Goal: Information Seeking & Learning: Learn about a topic

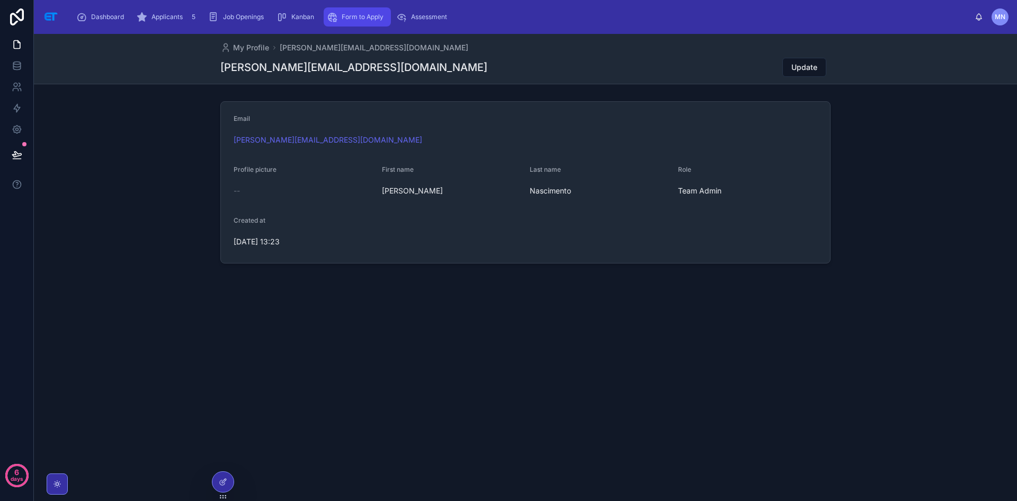
click at [383, 17] on span "Form to Apply" at bounding box center [363, 17] width 42 height 8
click at [179, 15] on span "Applicants" at bounding box center [166, 17] width 31 height 8
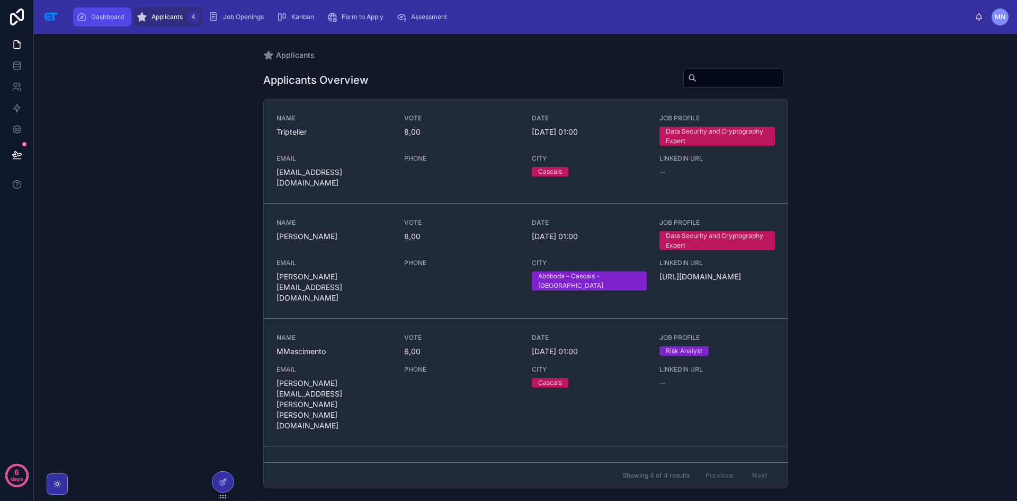
click at [124, 13] on span "Dashboard" at bounding box center [107, 17] width 33 height 8
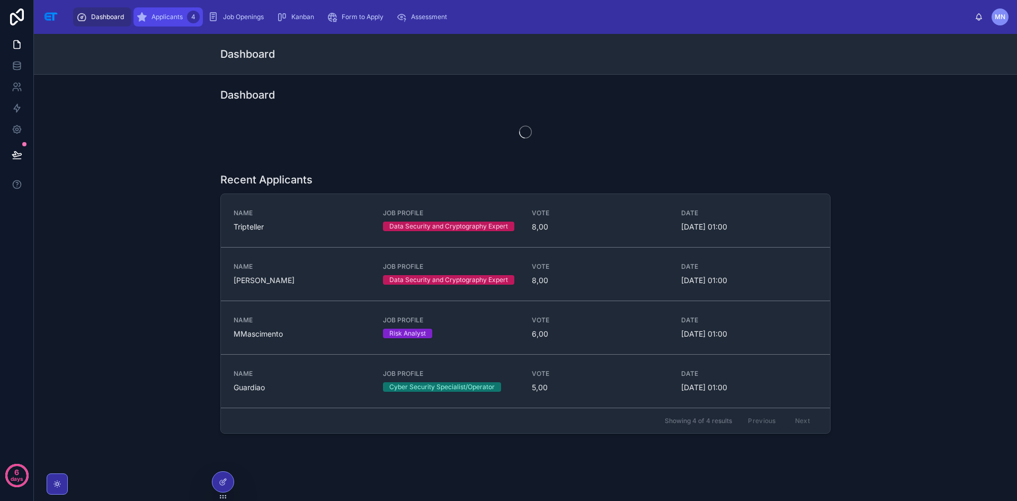
click at [183, 18] on span "Applicants" at bounding box center [166, 17] width 31 height 8
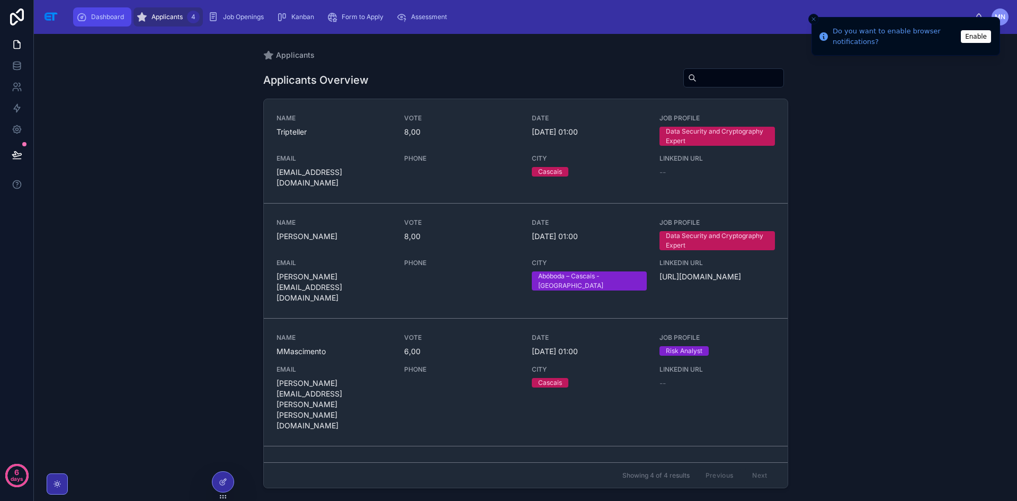
click at [115, 15] on span "Dashboard" at bounding box center [107, 17] width 33 height 8
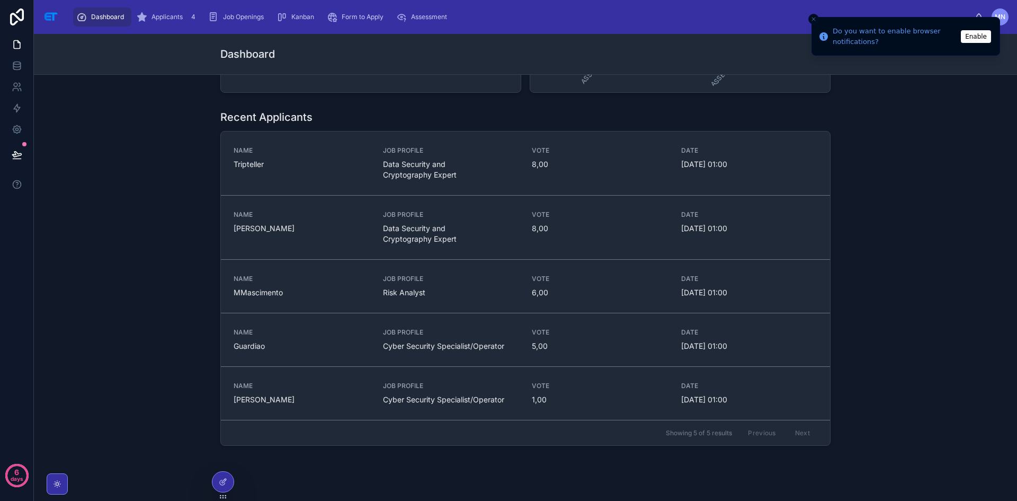
scroll to position [548, 0]
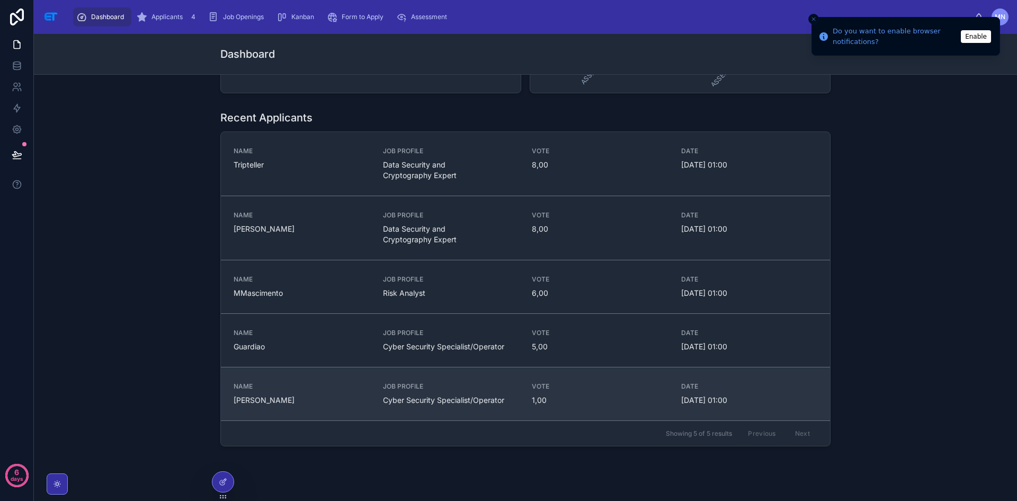
click at [517, 398] on div "NAME [PERSON_NAME] JOB PROFILE Cyber Security Specialist/Operator VOTE 1,00 DAT…" at bounding box center [526, 393] width 584 height 23
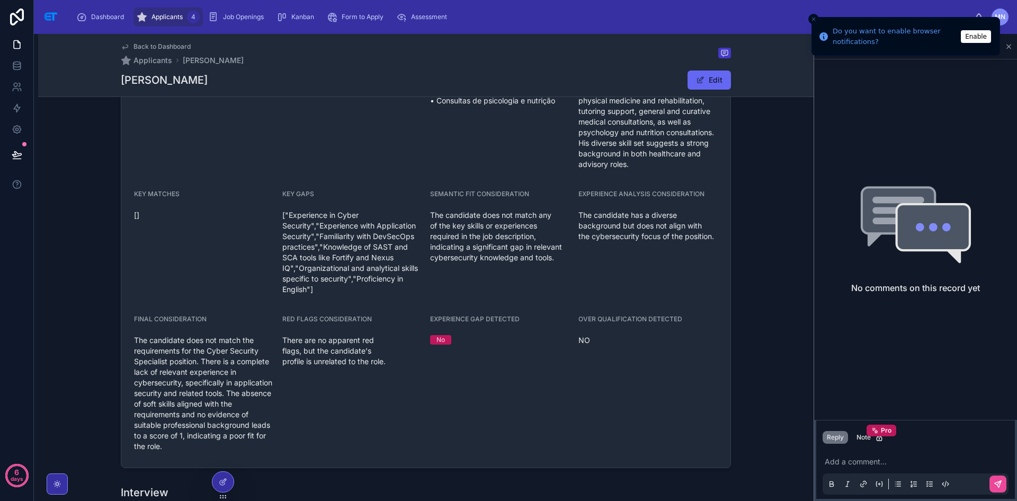
scroll to position [305, 0]
click at [918, 431] on div "Reply Note Pro" at bounding box center [915, 437] width 199 height 17
click at [845, 460] on p at bounding box center [918, 461] width 186 height 11
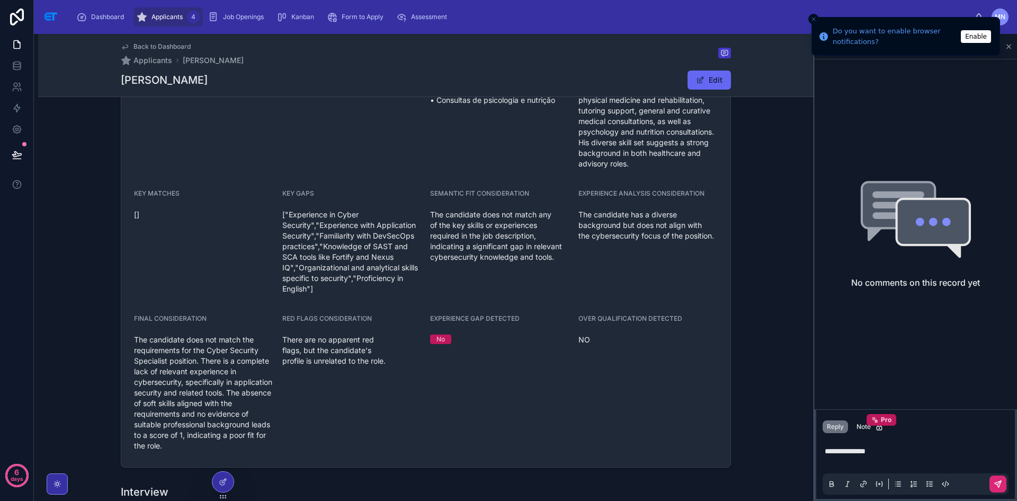
click at [1002, 486] on icon at bounding box center [998, 483] width 8 height 8
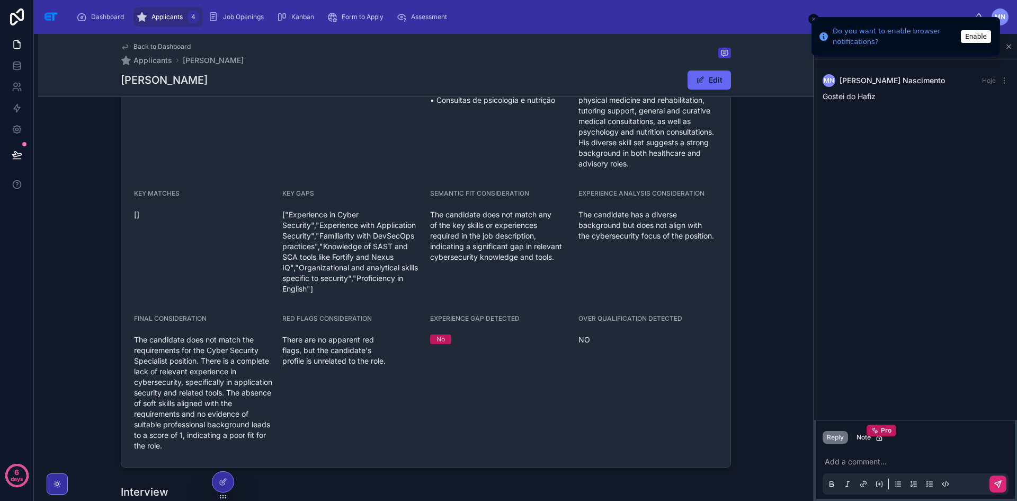
click at [183, 18] on span "Applicants" at bounding box center [166, 17] width 31 height 8
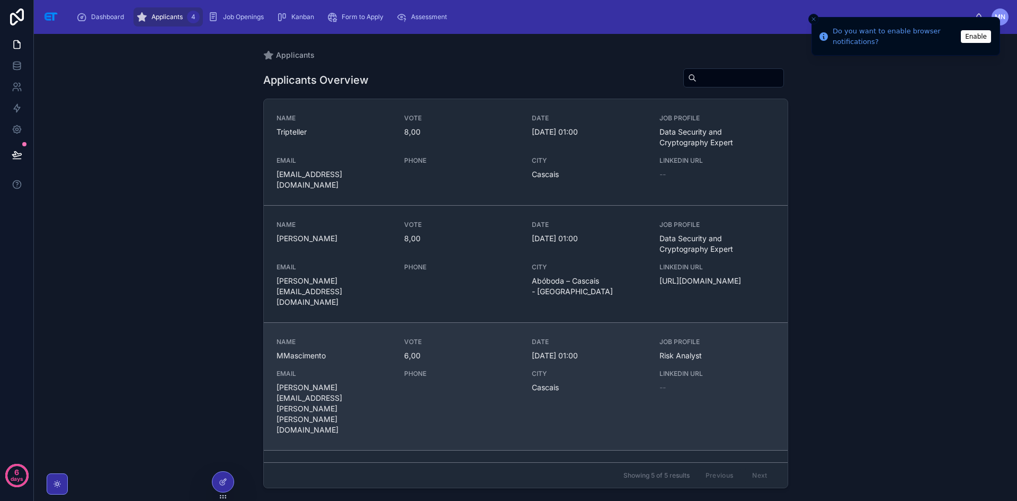
scroll to position [116, 0]
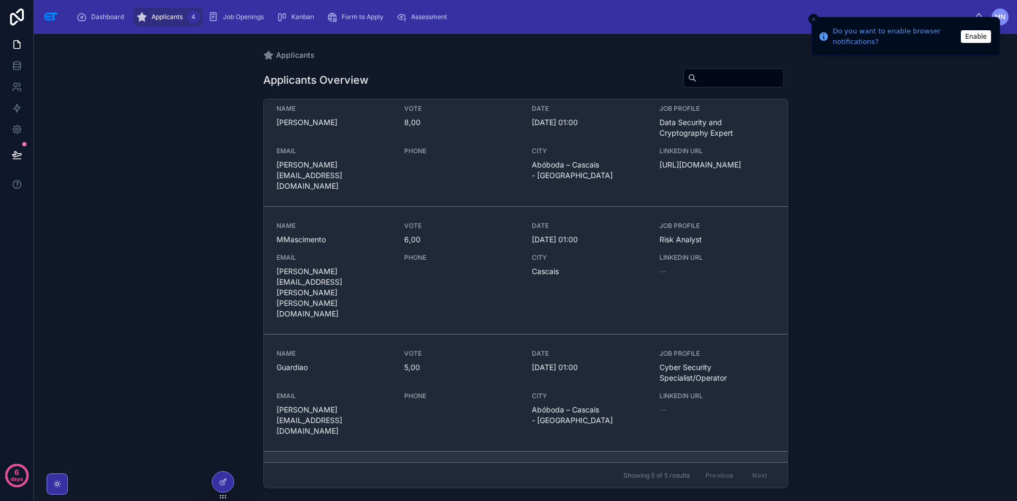
click at [357, 466] on div "NAME [PERSON_NAME]" at bounding box center [333, 483] width 115 height 34
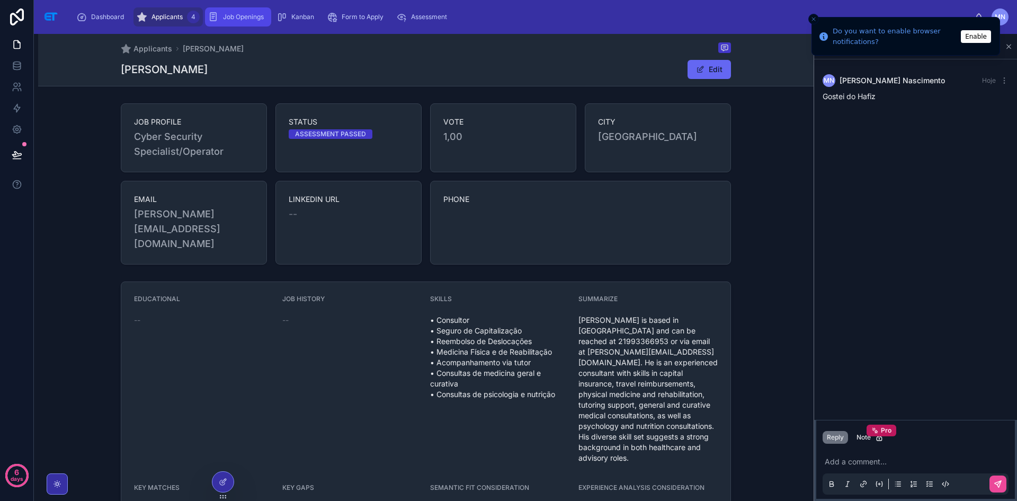
click at [255, 15] on span "Job Openings" at bounding box center [243, 17] width 41 height 8
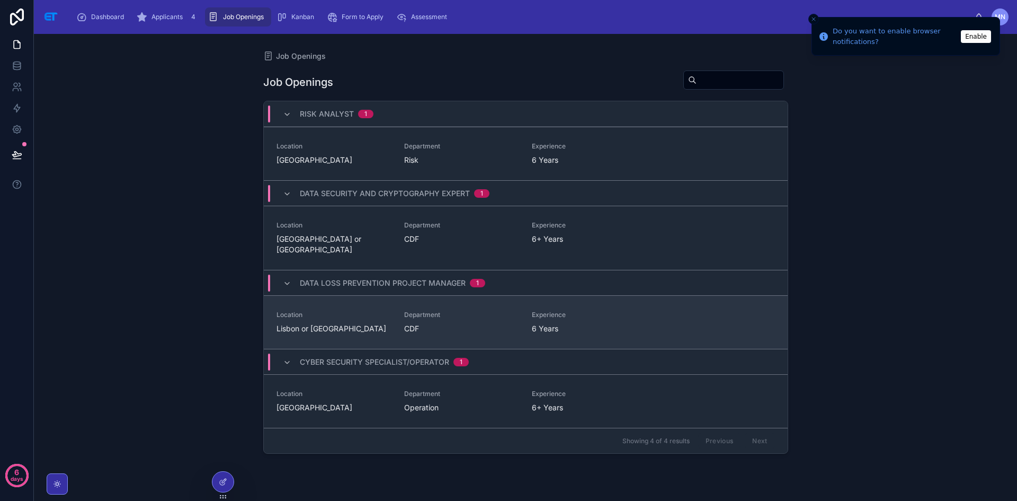
click at [328, 323] on span "Lisbon or [GEOGRAPHIC_DATA]" at bounding box center [333, 328] width 115 height 11
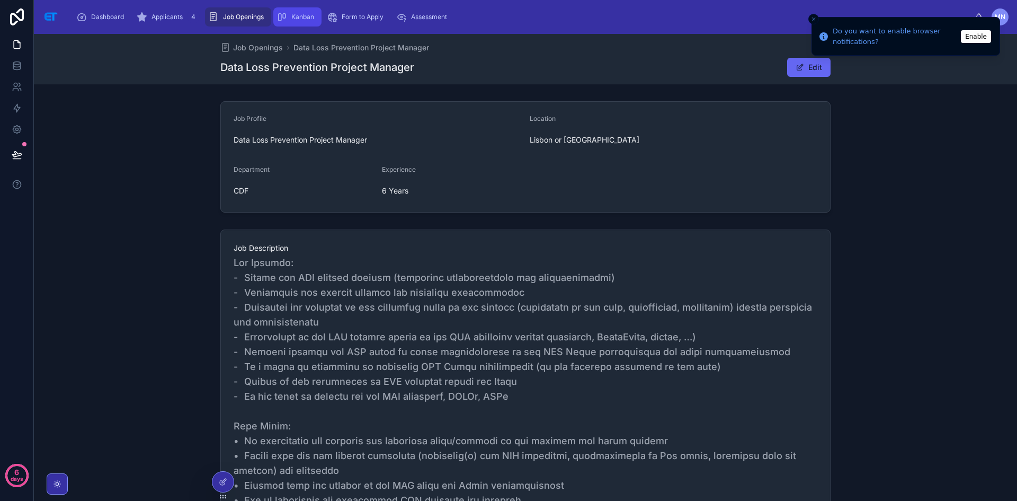
click at [314, 21] on span "Kanban" at bounding box center [302, 17] width 23 height 8
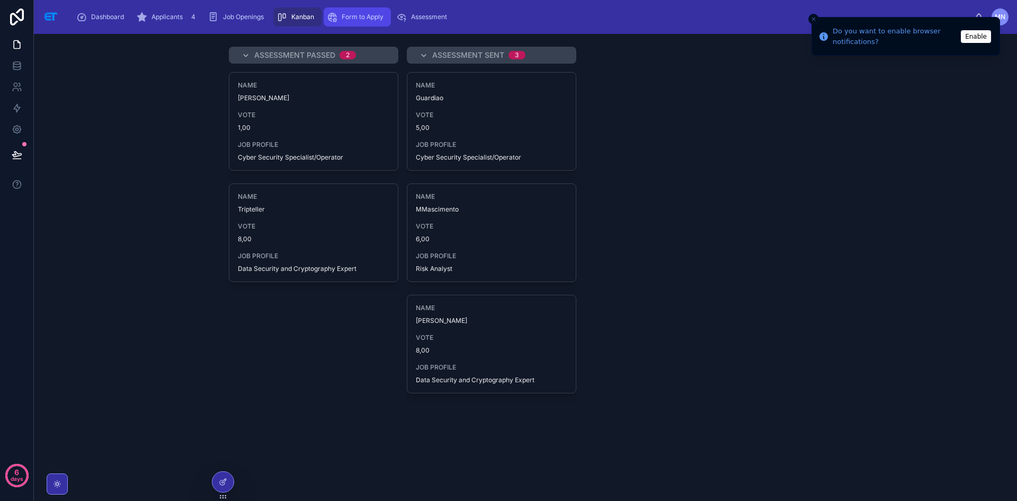
click at [379, 20] on span "Form to Apply" at bounding box center [363, 17] width 42 height 8
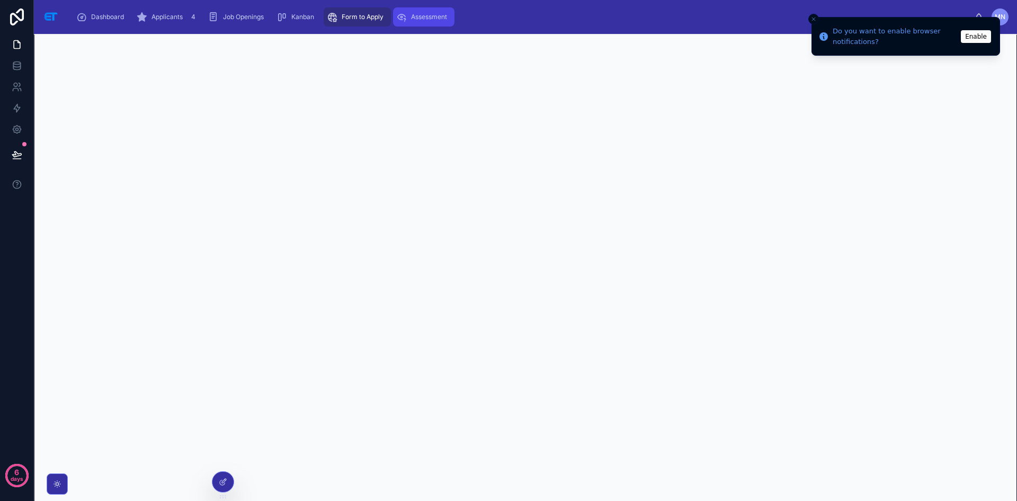
click at [444, 20] on span "Assessment" at bounding box center [429, 17] width 36 height 8
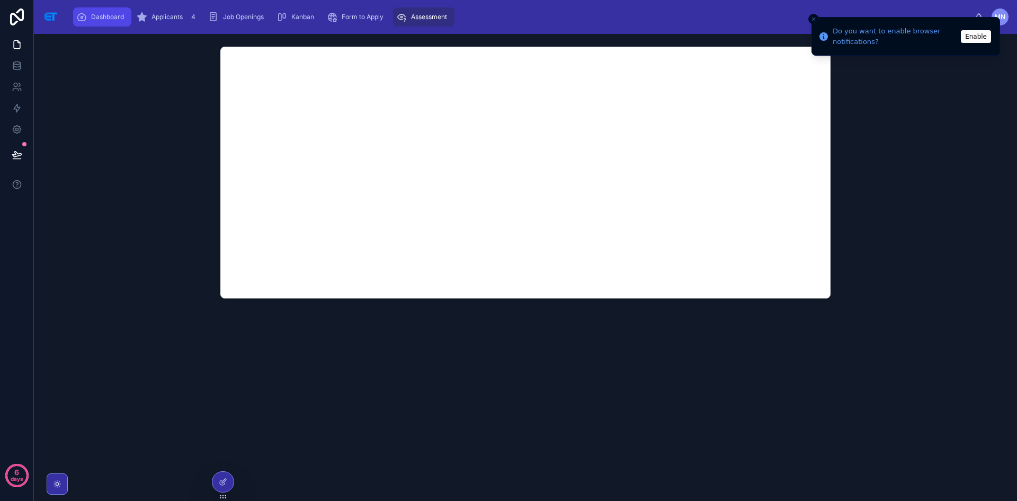
click at [124, 15] on span "Dashboard" at bounding box center [107, 17] width 33 height 8
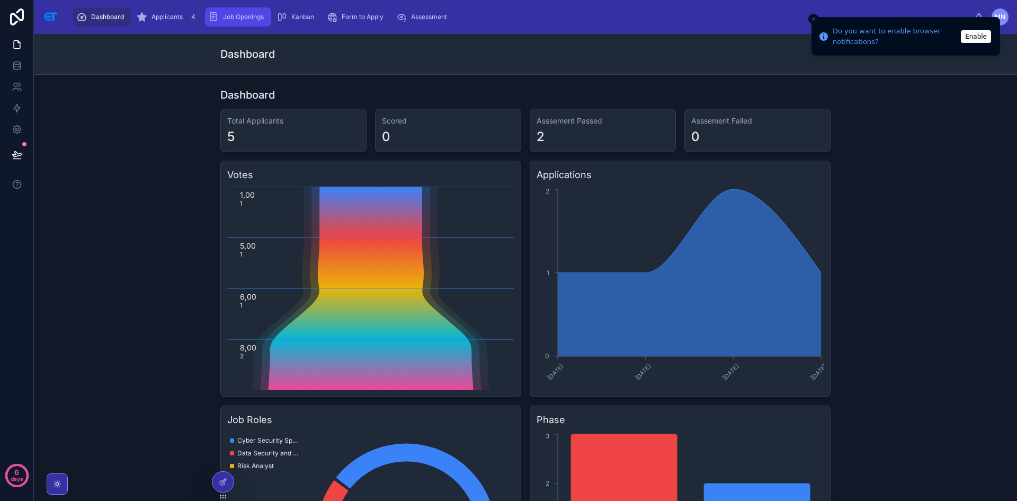
click at [248, 15] on span "Job Openings" at bounding box center [243, 17] width 41 height 8
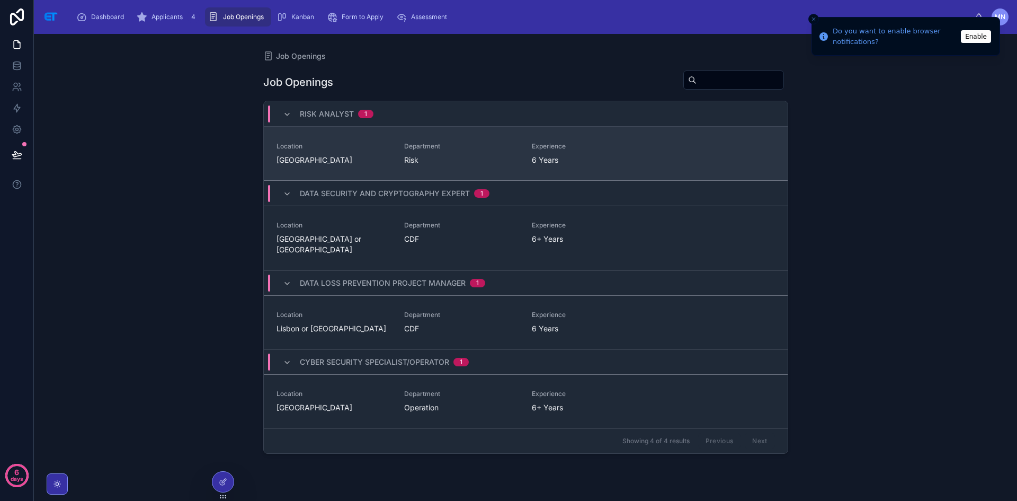
click at [382, 150] on span "Location" at bounding box center [333, 146] width 115 height 8
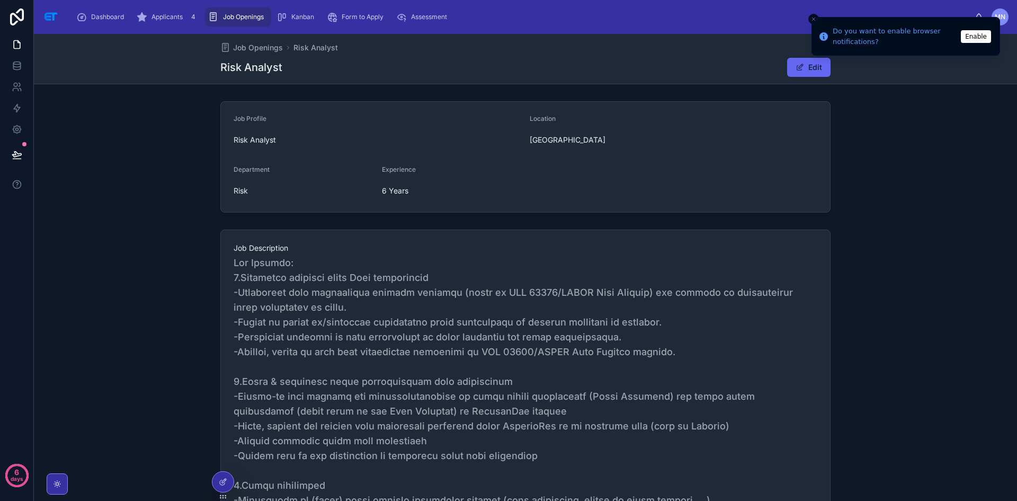
click at [252, 18] on span "Job Openings" at bounding box center [243, 17] width 41 height 8
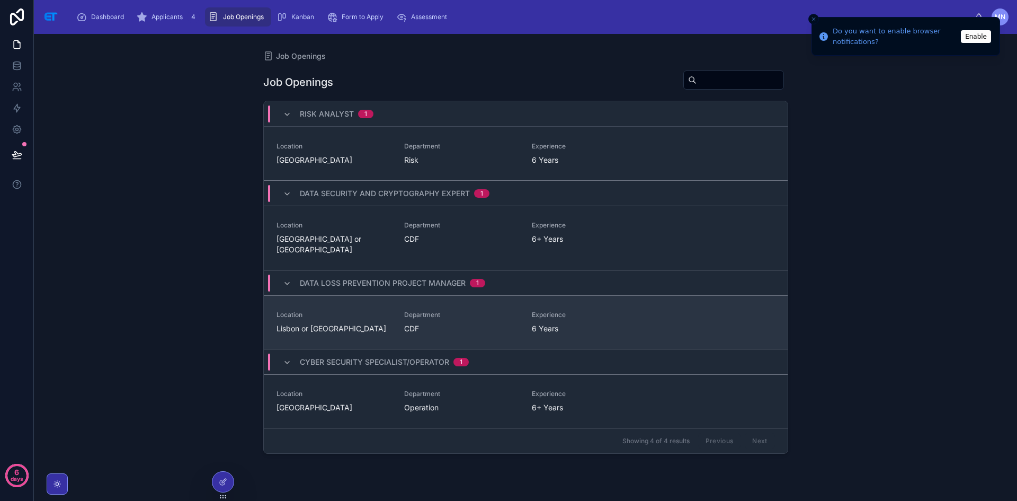
click at [472, 310] on span "Department" at bounding box center [461, 314] width 115 height 8
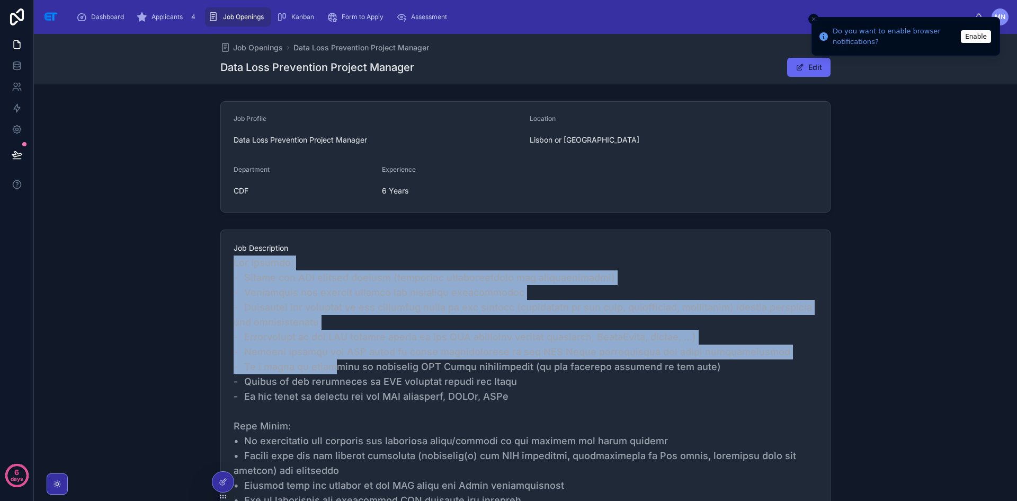
drag, startPoint x: 232, startPoint y: 260, endPoint x: 327, endPoint y: 368, distance: 143.8
click at [327, 368] on span at bounding box center [526, 499] width 584 height 489
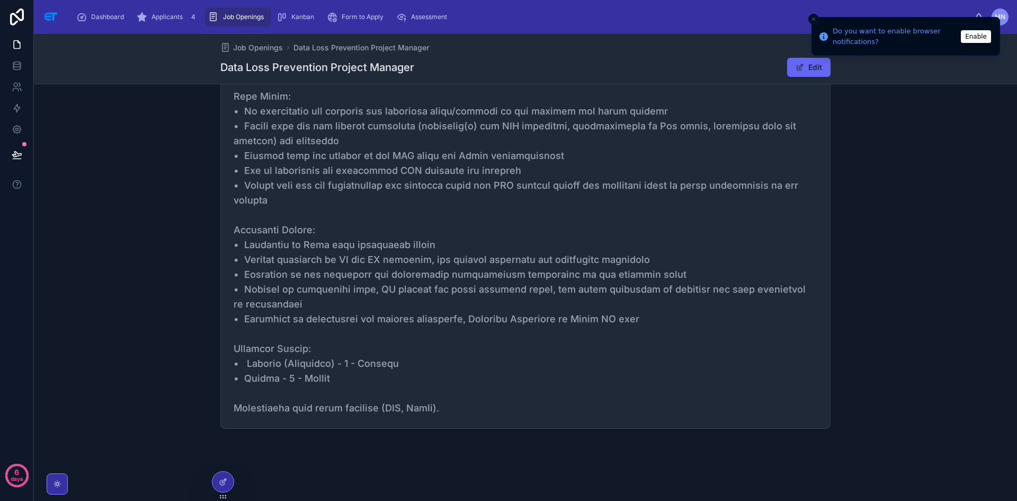
scroll to position [329, 0]
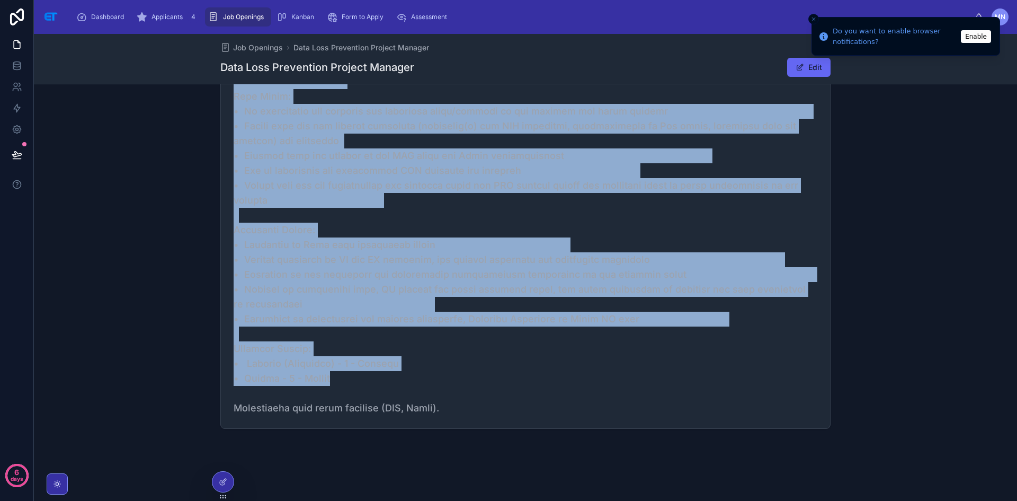
click at [354, 381] on span at bounding box center [526, 170] width 584 height 489
click at [450, 410] on span at bounding box center [526, 170] width 584 height 489
copy span "Lor Ipsumdo: - Sitame con ADI elitsed doeiusm (temporinc utlaboreetdolo mag ali…"
